Goal: Complete application form

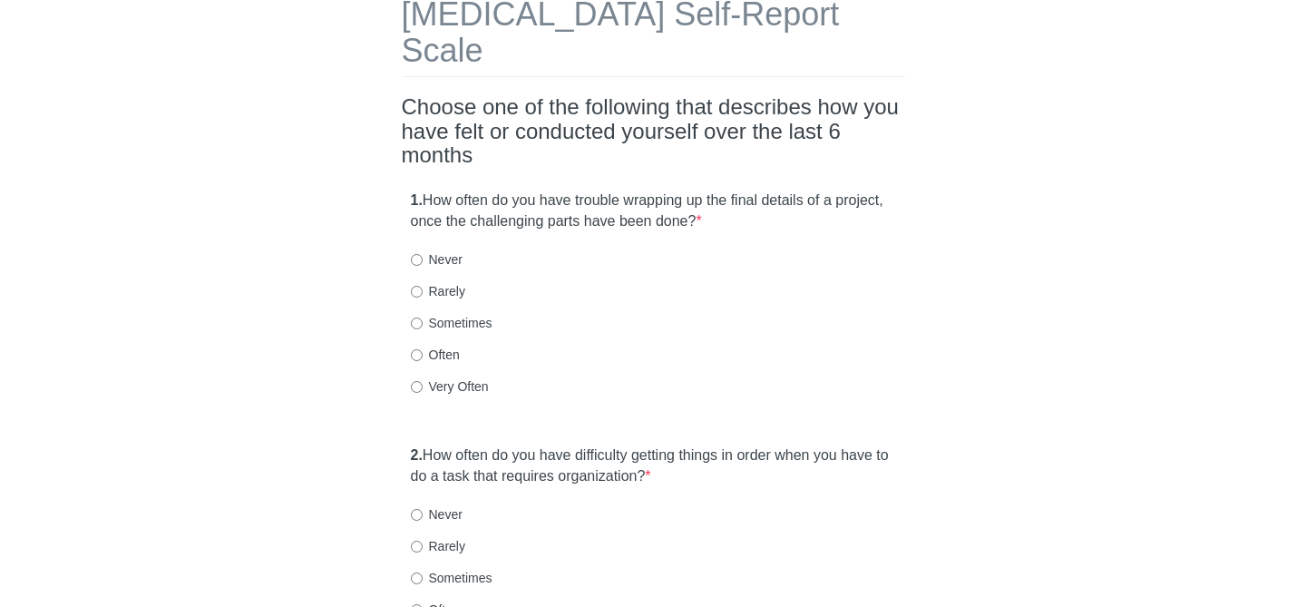
scroll to position [113, 0]
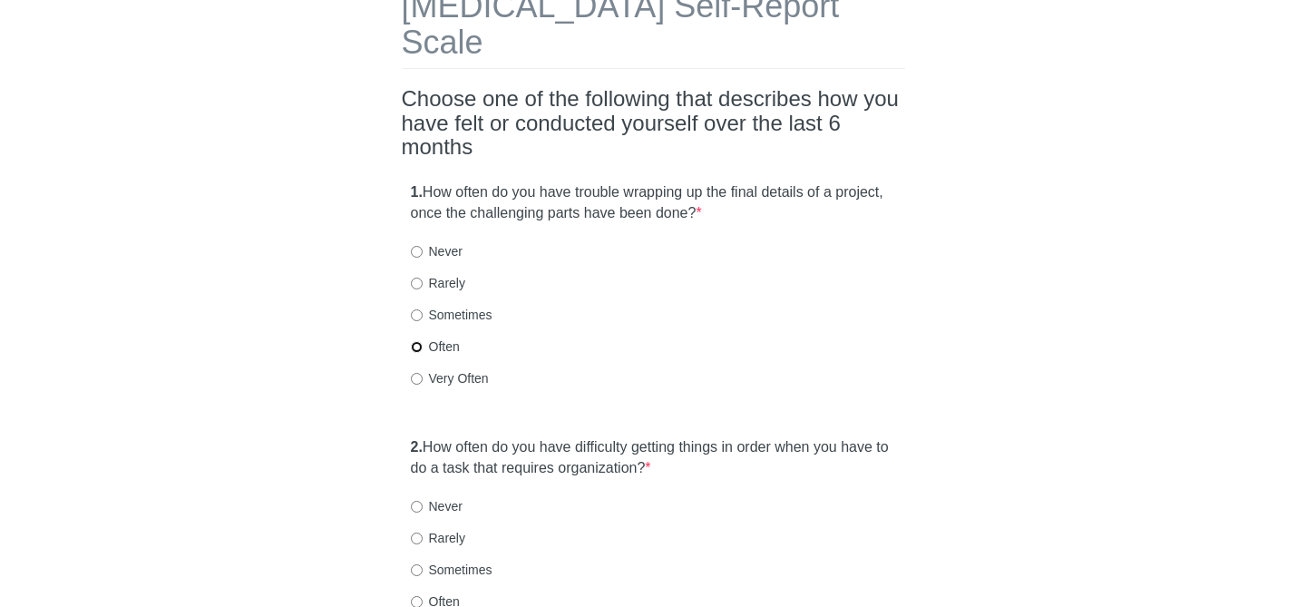
click at [416, 341] on input "Often" at bounding box center [417, 347] width 12 height 12
radio input "true"
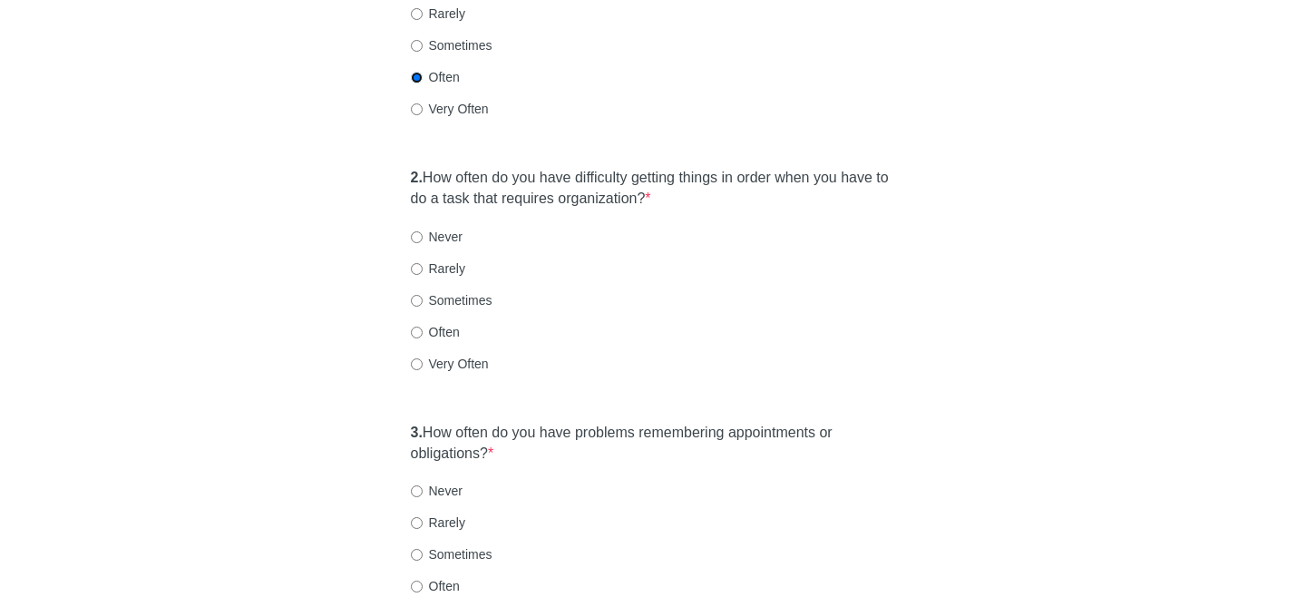
scroll to position [387, 0]
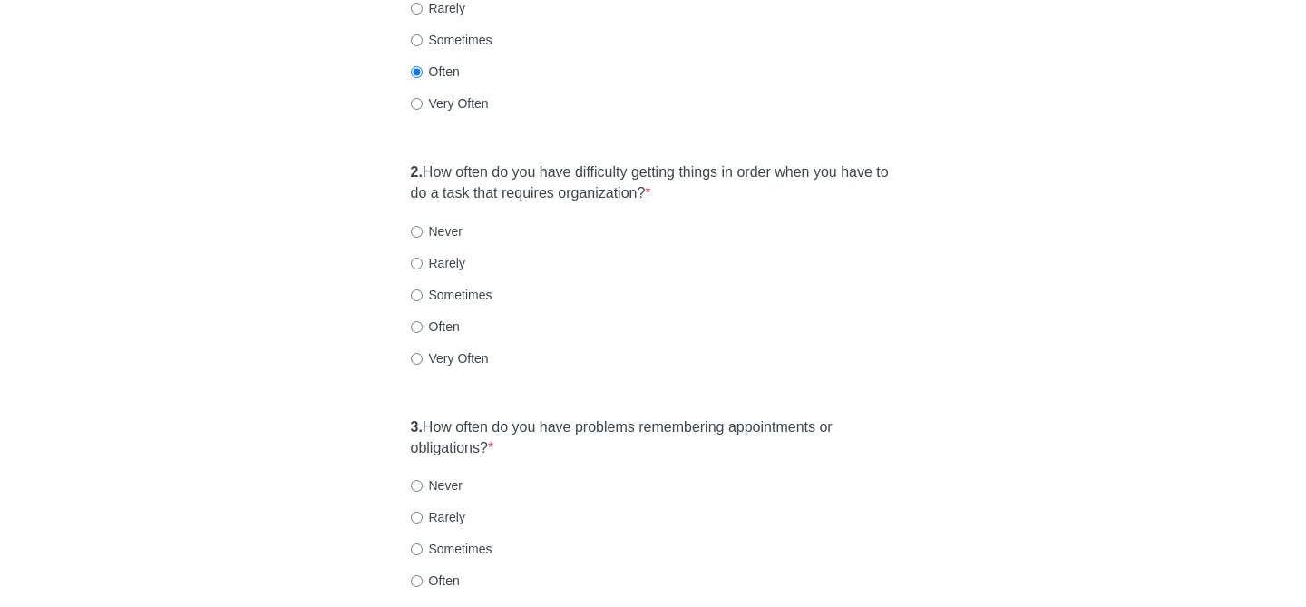
click at [422, 318] on label "Often" at bounding box center [435, 327] width 49 height 18
click at [422, 321] on input "Often" at bounding box center [417, 327] width 12 height 12
radio input "true"
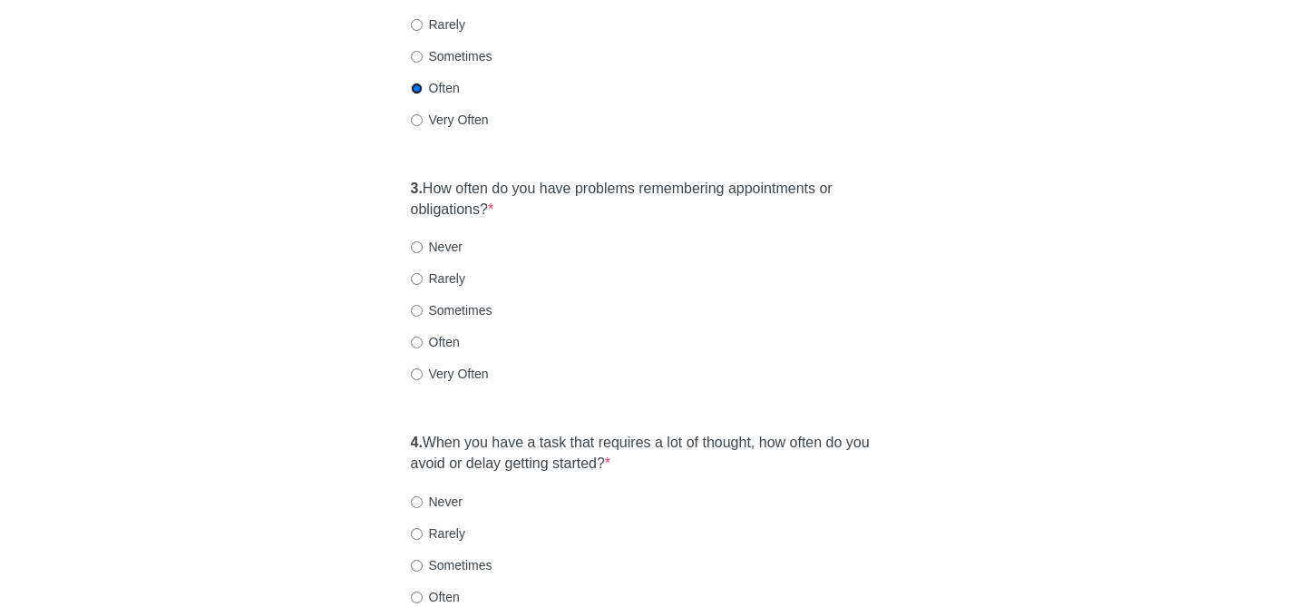
scroll to position [632, 0]
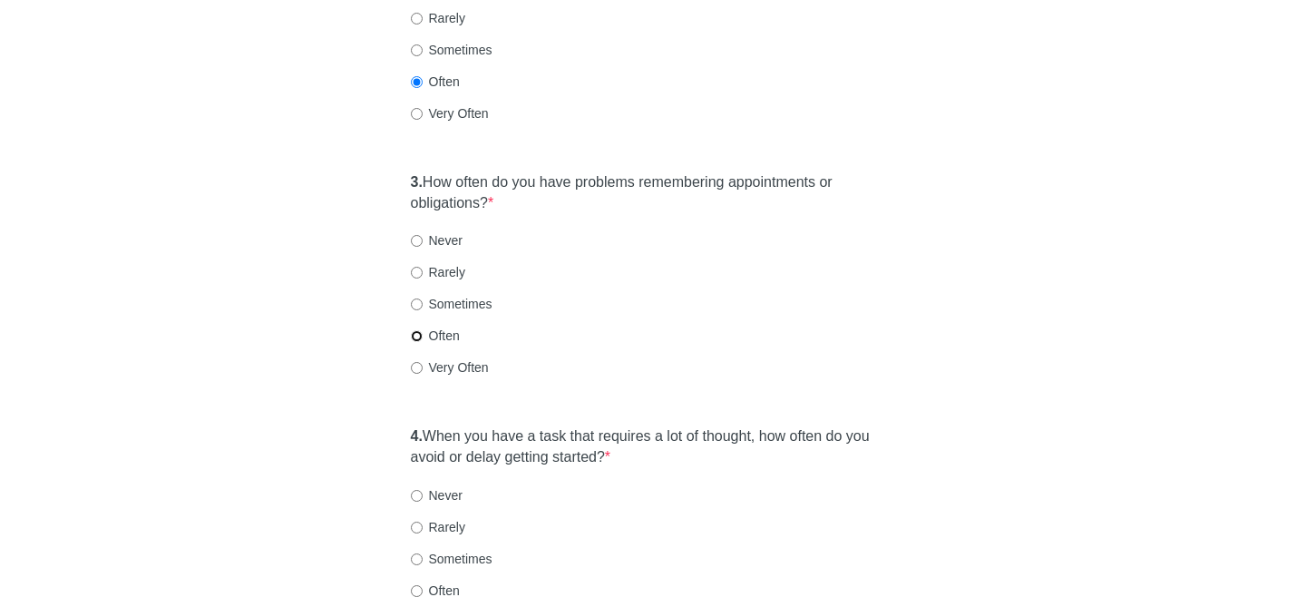
click at [419, 330] on input "Often" at bounding box center [417, 336] width 12 height 12
radio input "true"
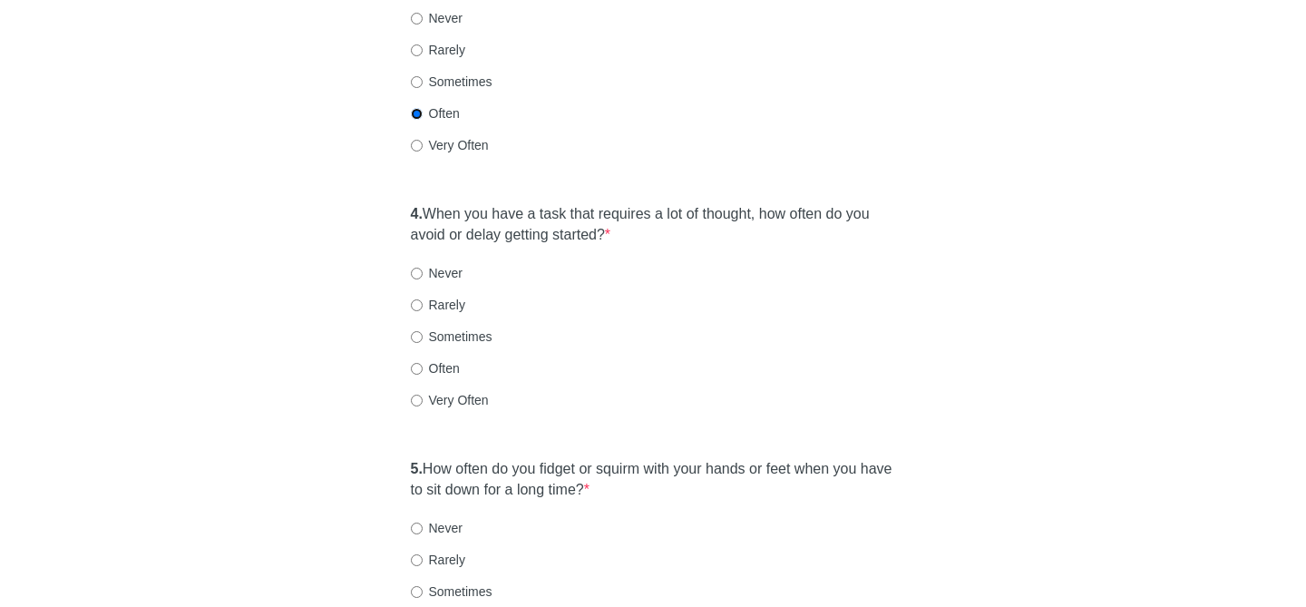
scroll to position [856, 0]
click at [412, 361] on input "Often" at bounding box center [417, 367] width 12 height 12
radio input "true"
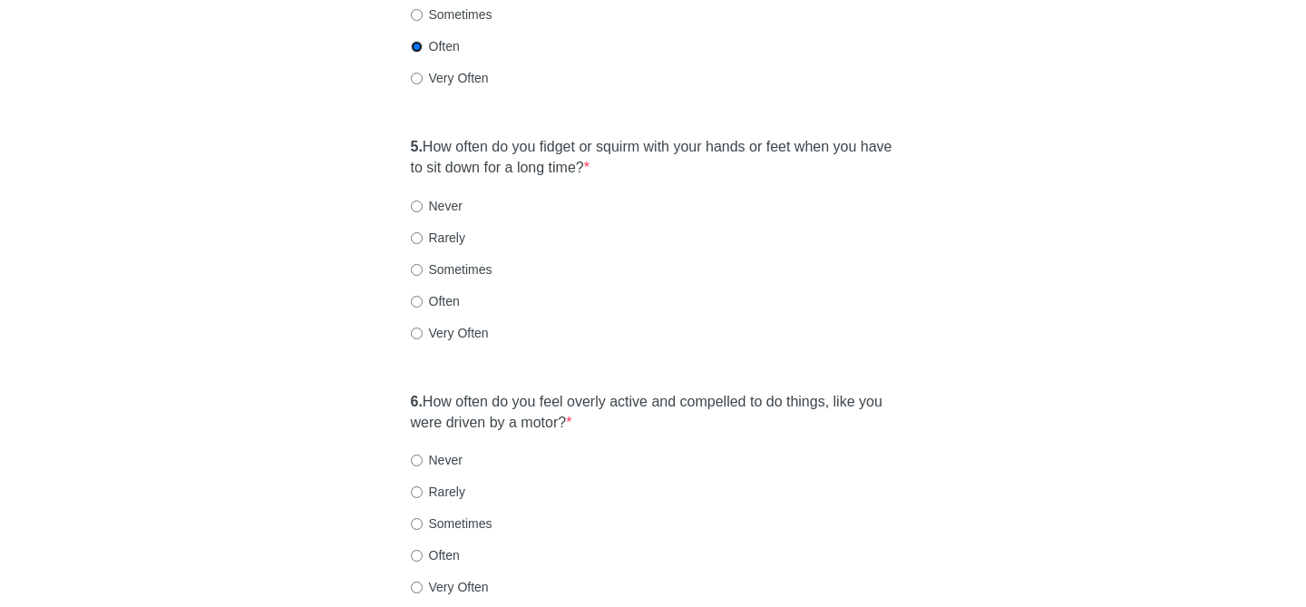
scroll to position [1179, 0]
click at [416, 262] on input "Sometimes" at bounding box center [417, 268] width 12 height 12
radio input "true"
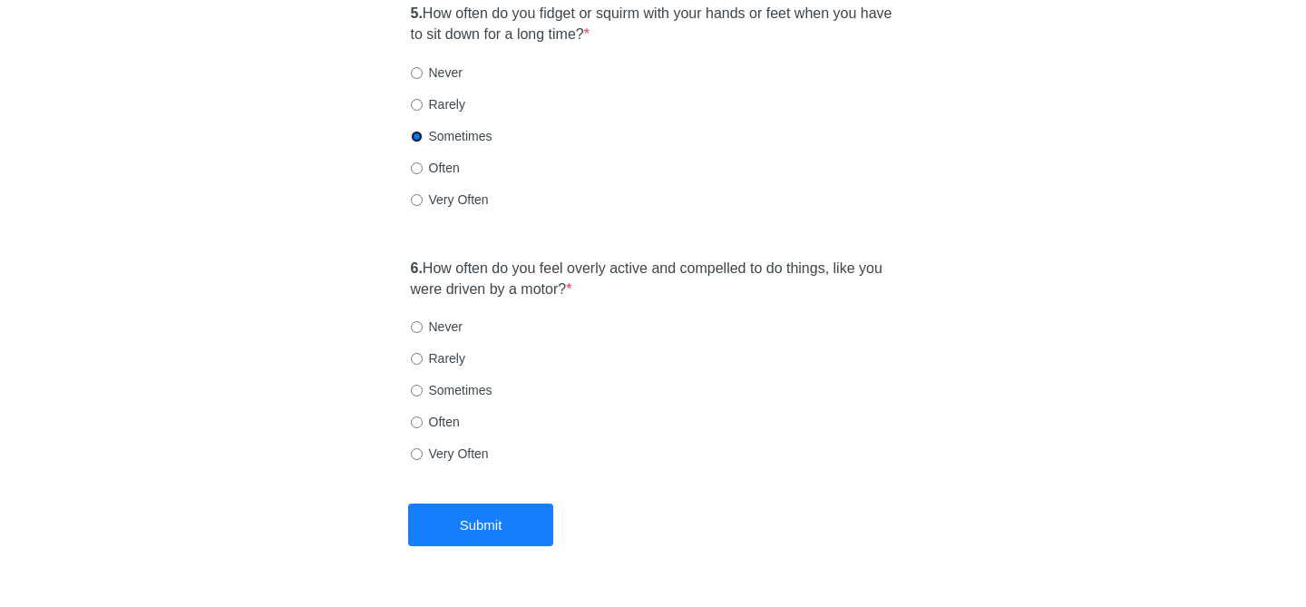
scroll to position [1321, 0]
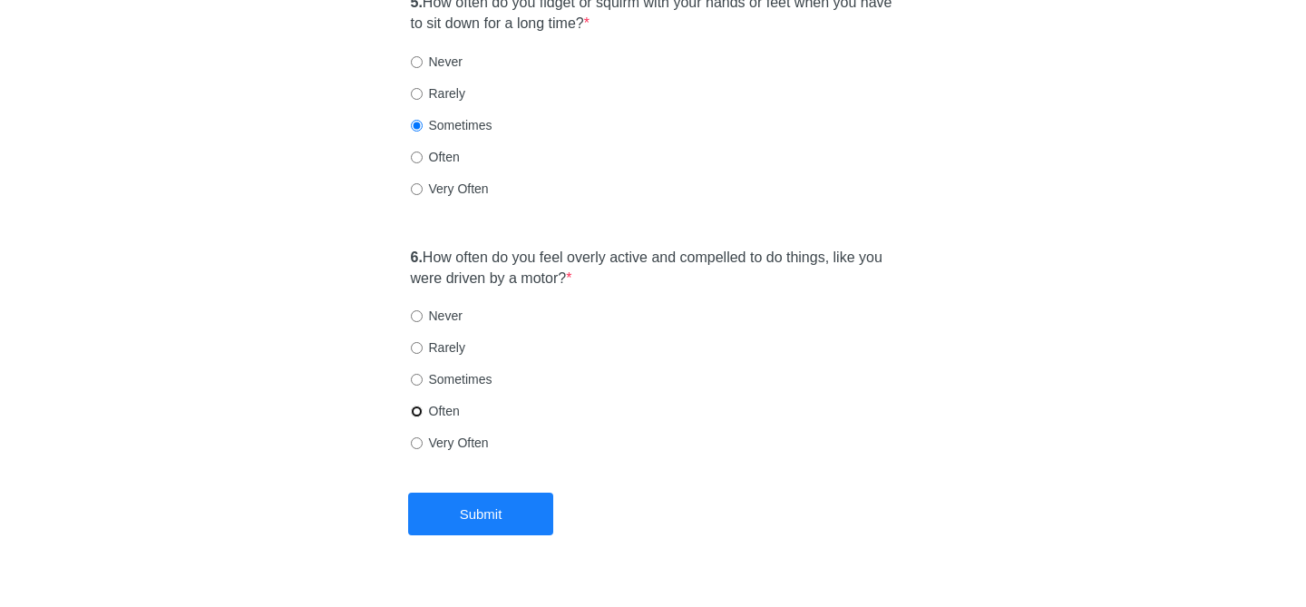
click at [420, 406] on input "Often" at bounding box center [417, 412] width 12 height 12
radio input "true"
click at [464, 493] on button "Submit" at bounding box center [480, 514] width 145 height 43
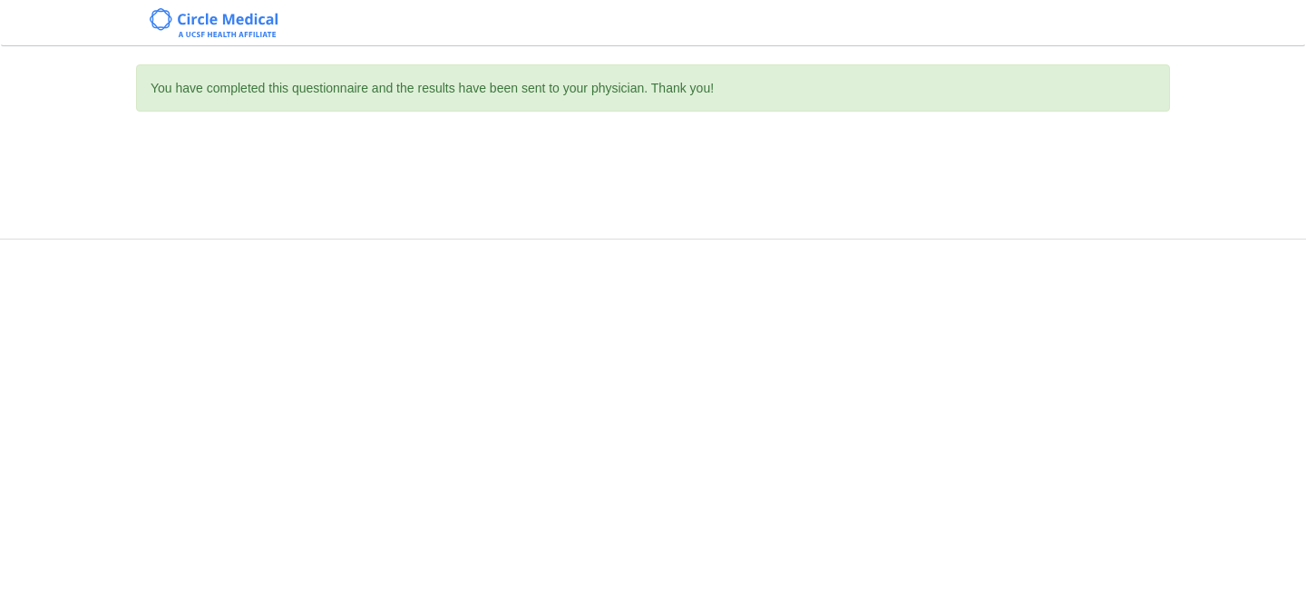
scroll to position [0, 0]
